Goal: Information Seeking & Learning: Find specific fact

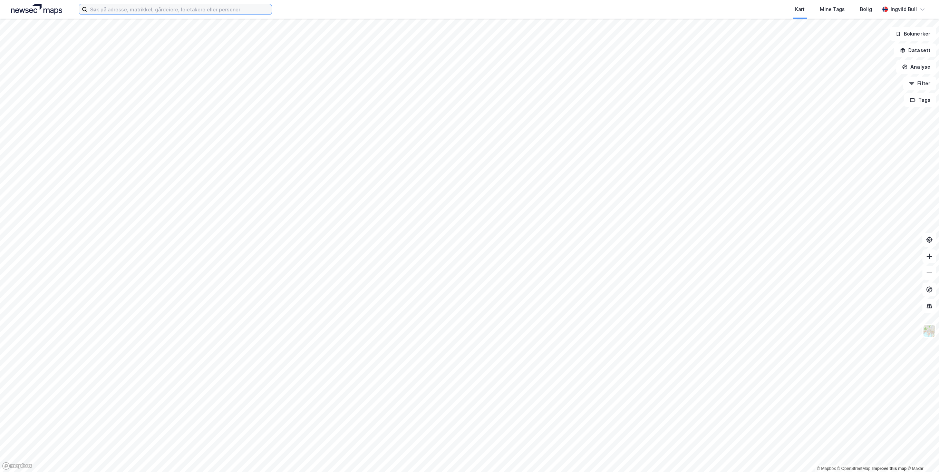
click at [194, 11] on input at bounding box center [179, 9] width 184 height 10
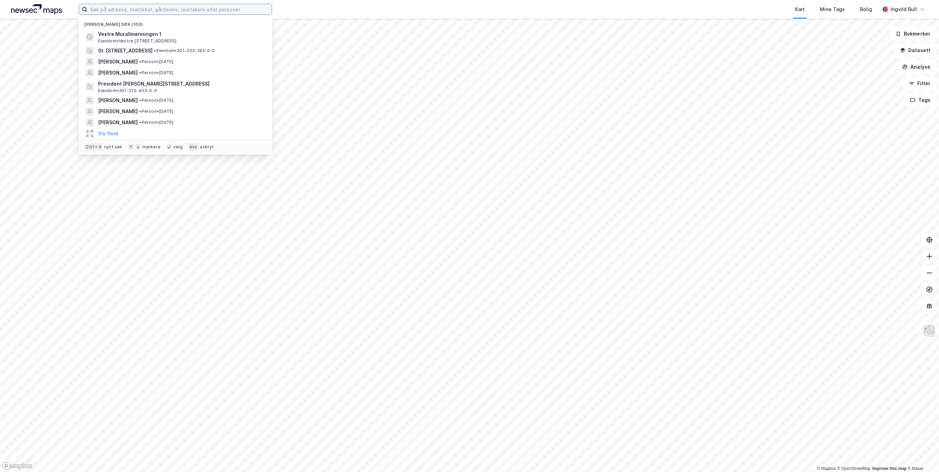
paste input "[PERSON_NAME]"
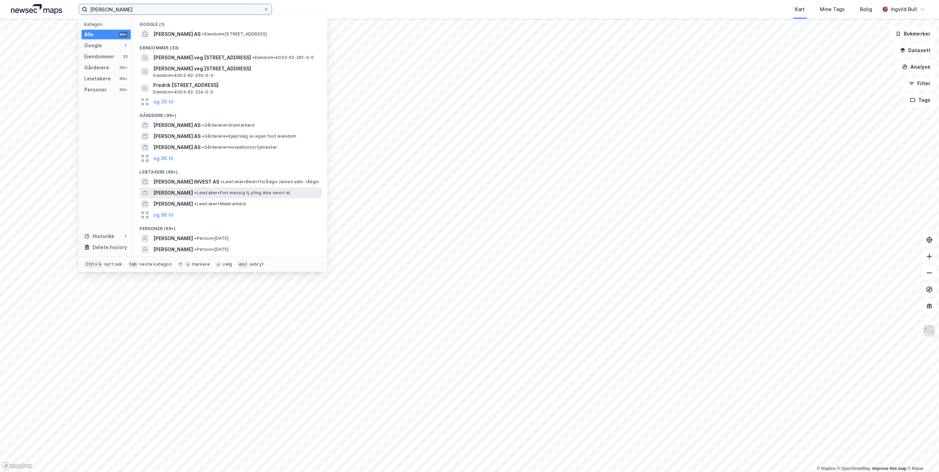
scroll to position [44, 0]
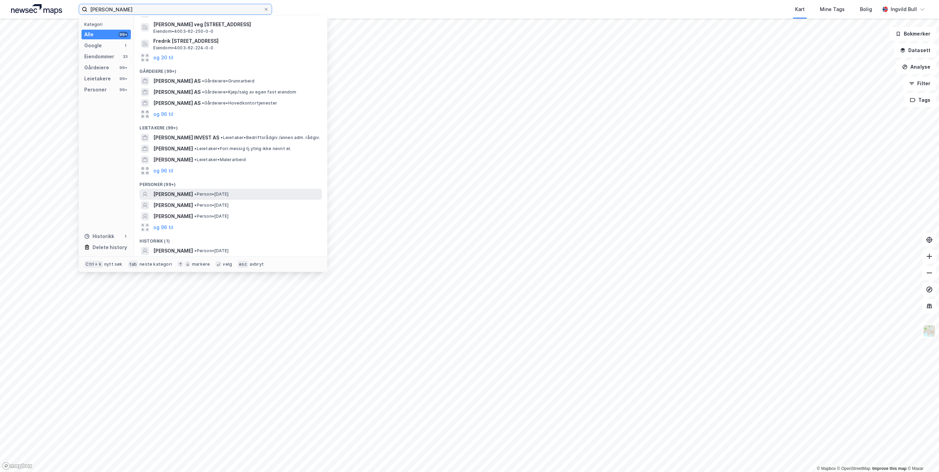
type input "[PERSON_NAME]"
click at [168, 195] on span "[PERSON_NAME]" at bounding box center [173, 194] width 40 height 8
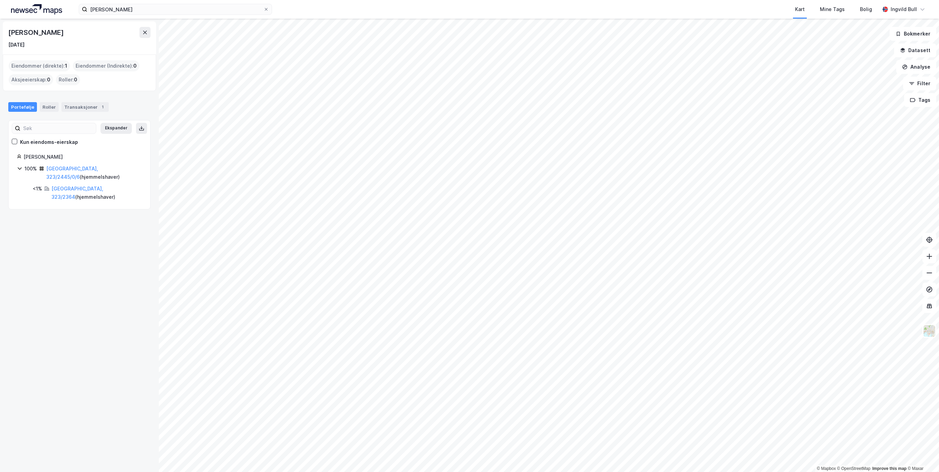
click at [88, 99] on div "Portefølje Roller Transaksjoner 1" at bounding box center [79, 104] width 159 height 21
click at [88, 103] on div "Transaksjoner 1" at bounding box center [84, 107] width 47 height 10
